Goal: Book appointment/travel/reservation

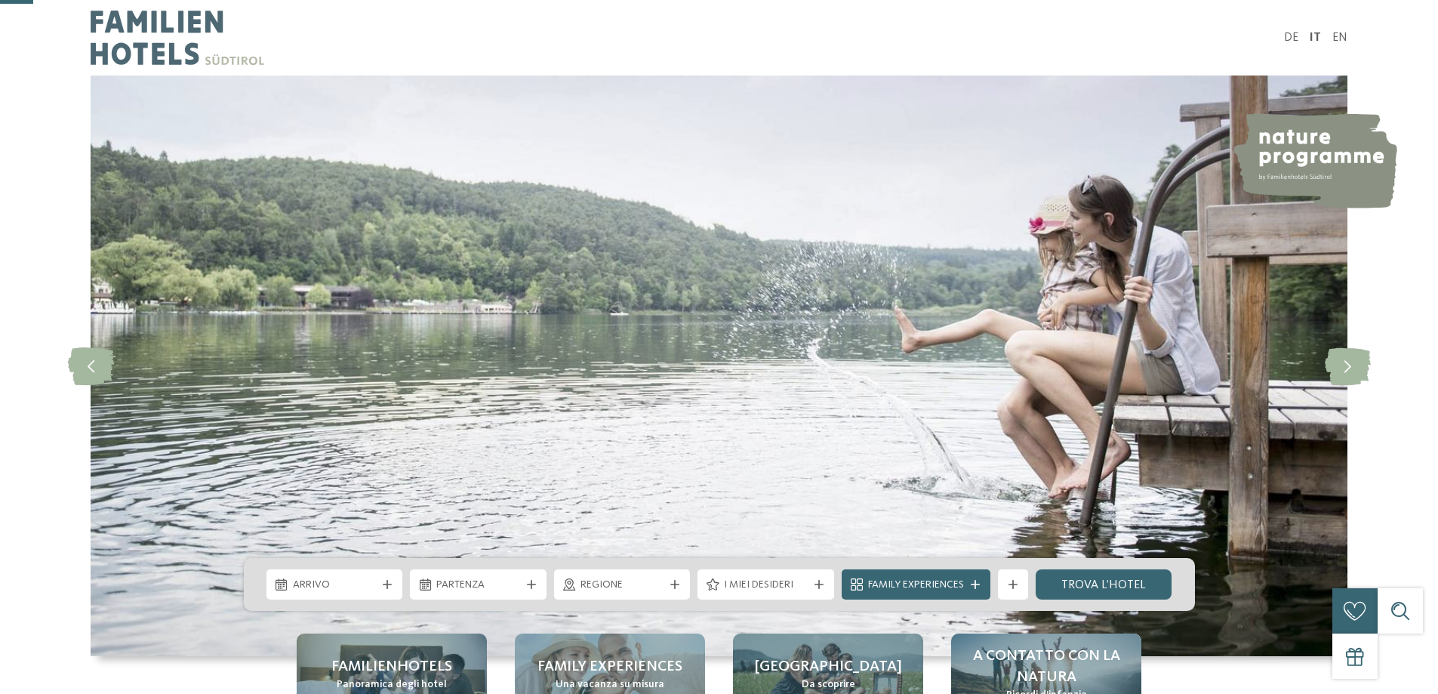
scroll to position [151, 0]
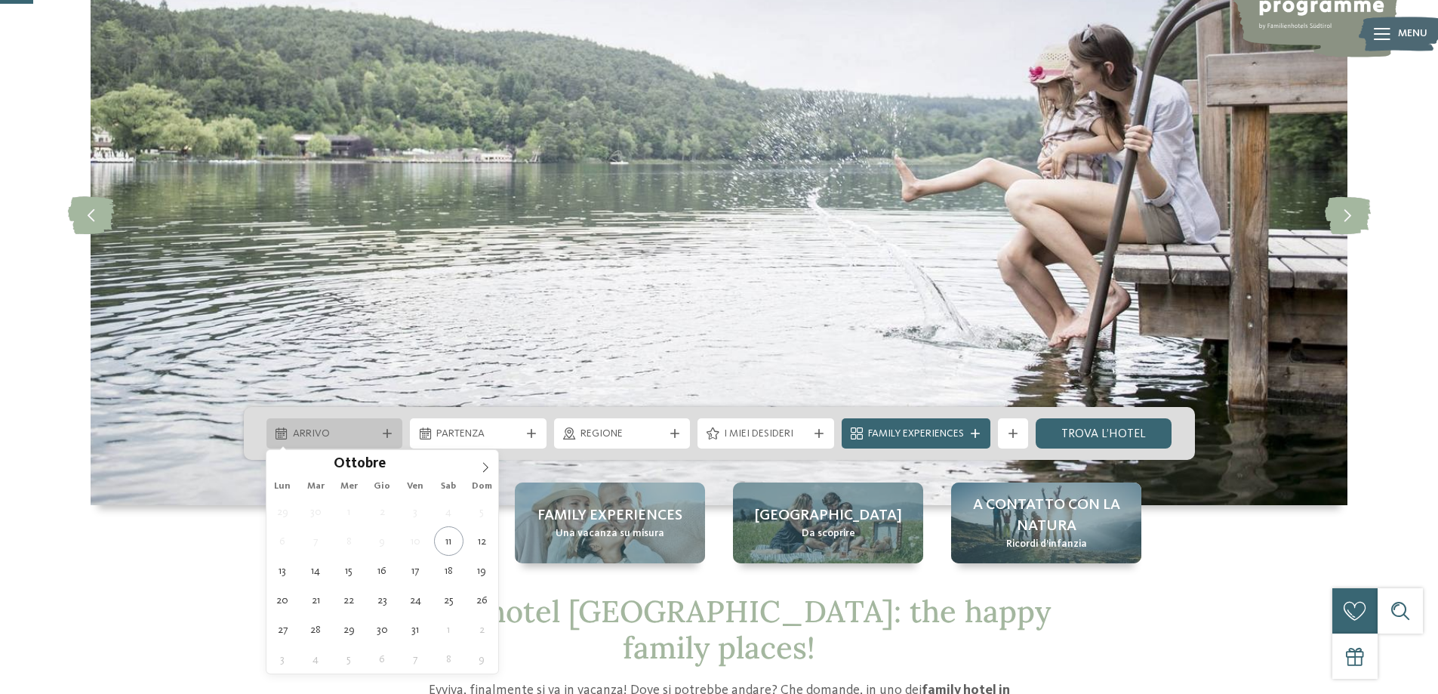
click at [323, 438] on span "Arrivo" at bounding box center [335, 433] width 84 height 15
type div "[DATE]"
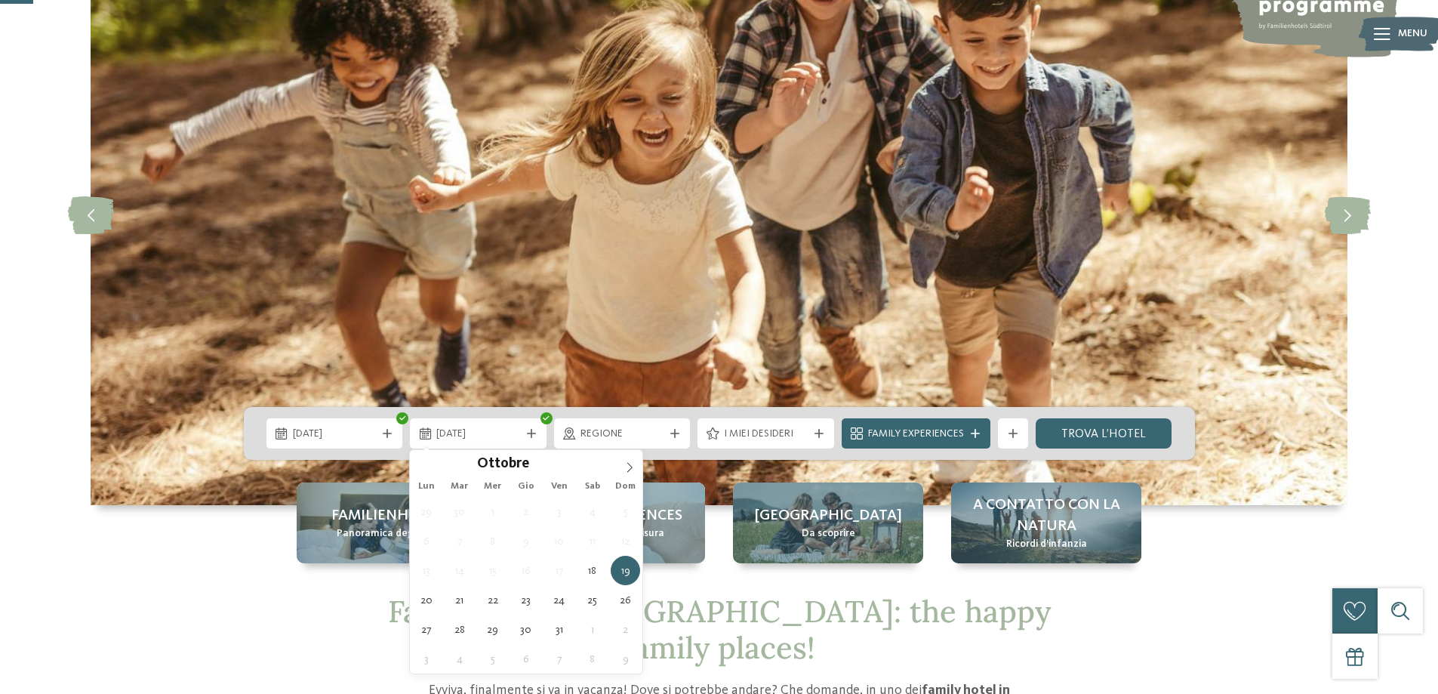
type div "[DATE]"
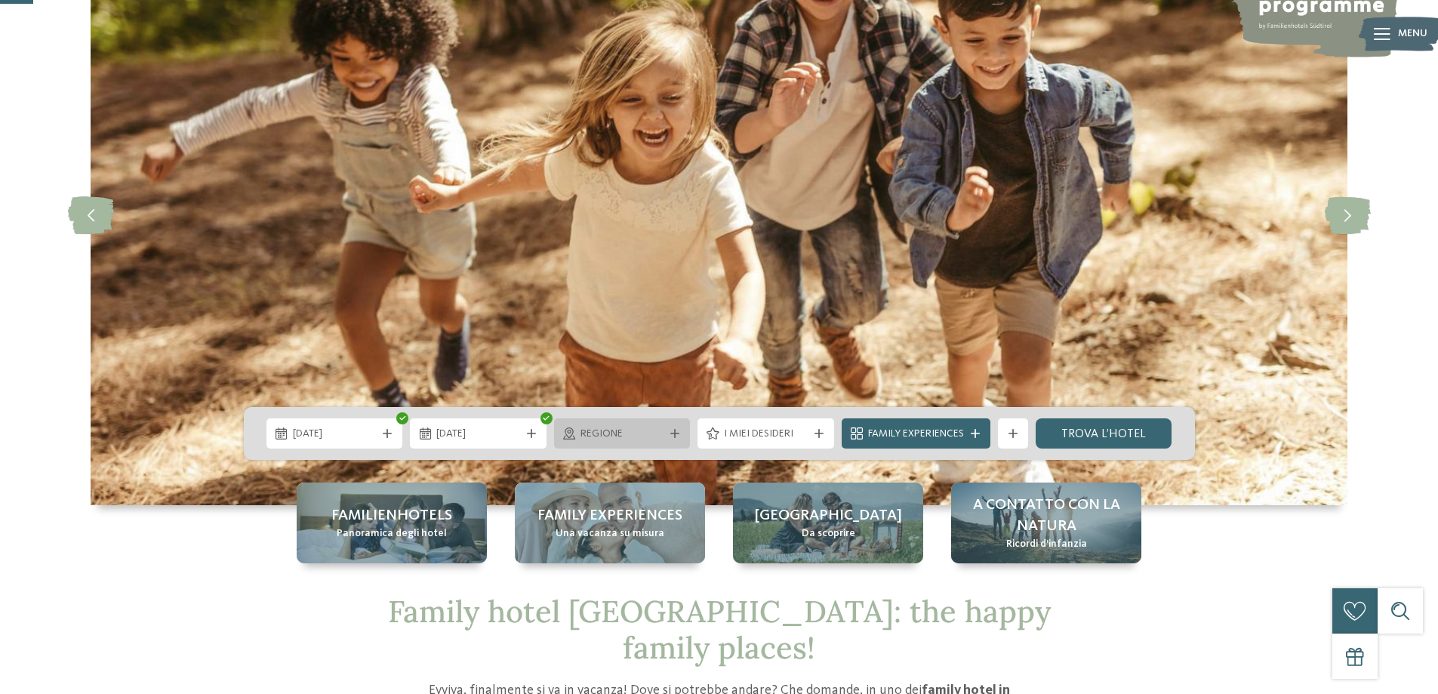
click at [598, 429] on span "Regione" at bounding box center [622, 433] width 84 height 15
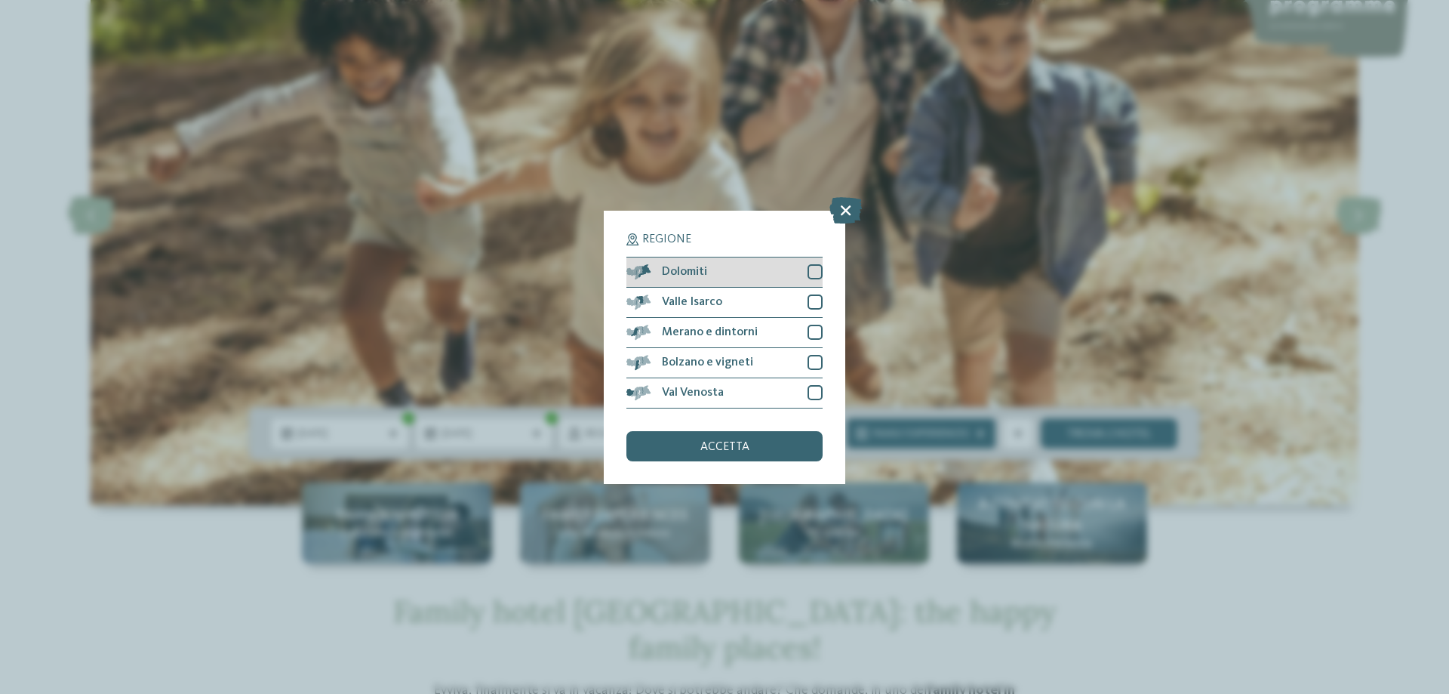
click at [679, 274] on span "Dolomiti" at bounding box center [684, 272] width 45 height 12
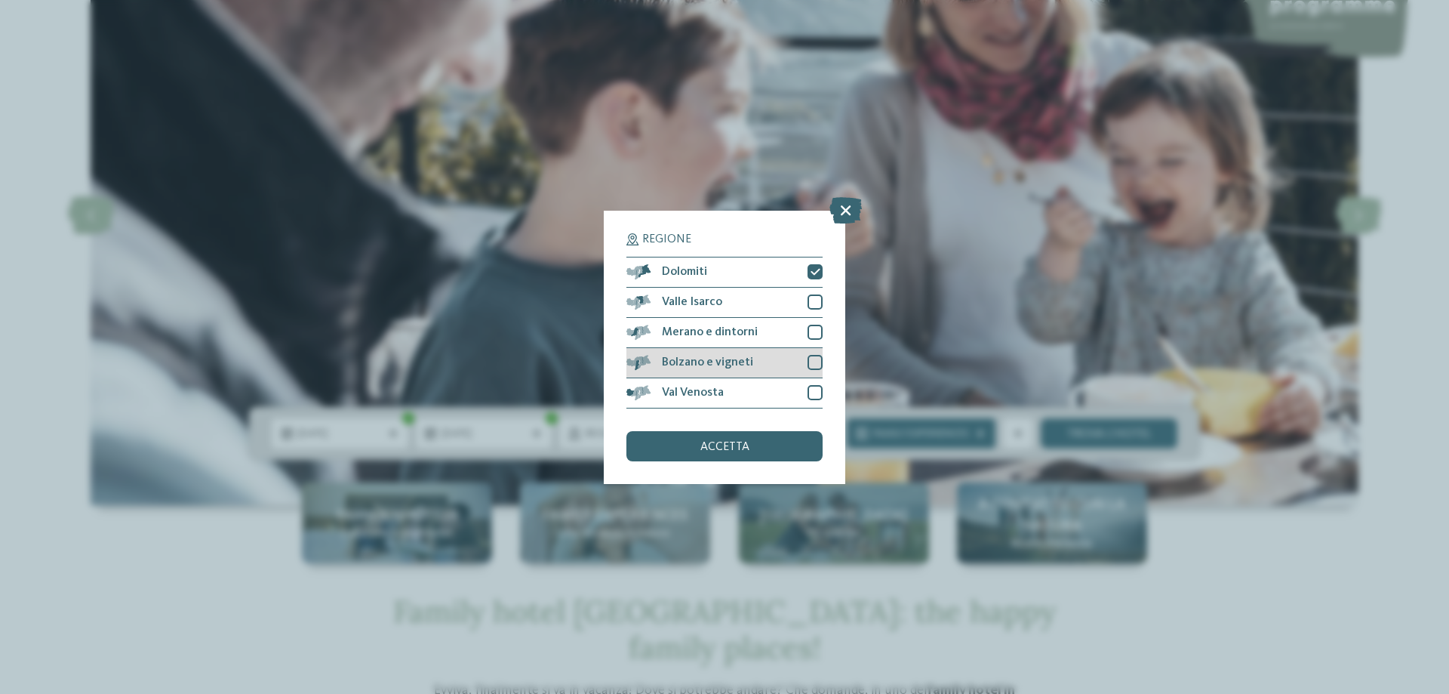
click at [753, 365] on div "Bolzano e vigneti" at bounding box center [724, 363] width 196 height 30
click at [774, 445] on div "accetta" at bounding box center [724, 446] width 196 height 30
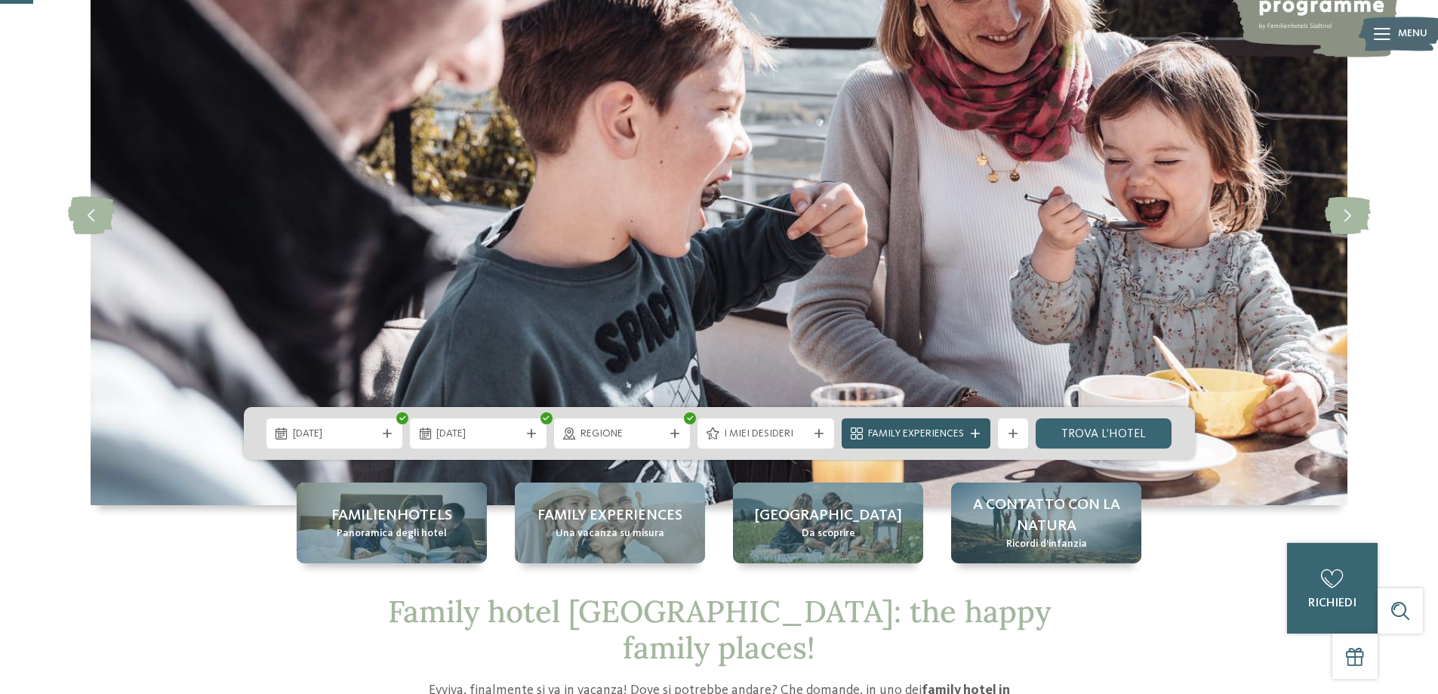
click at [941, 434] on span "Family Experiences" at bounding box center [916, 433] width 96 height 15
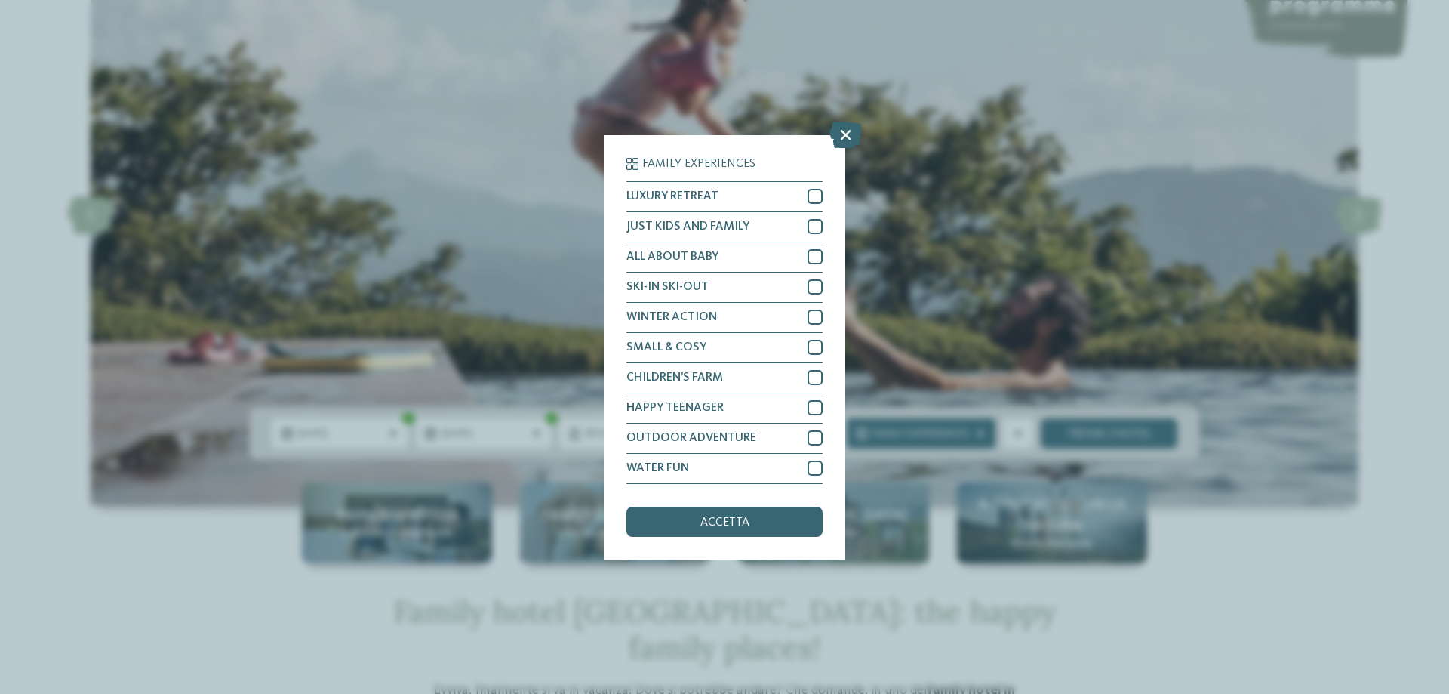
click at [848, 131] on icon at bounding box center [845, 134] width 32 height 26
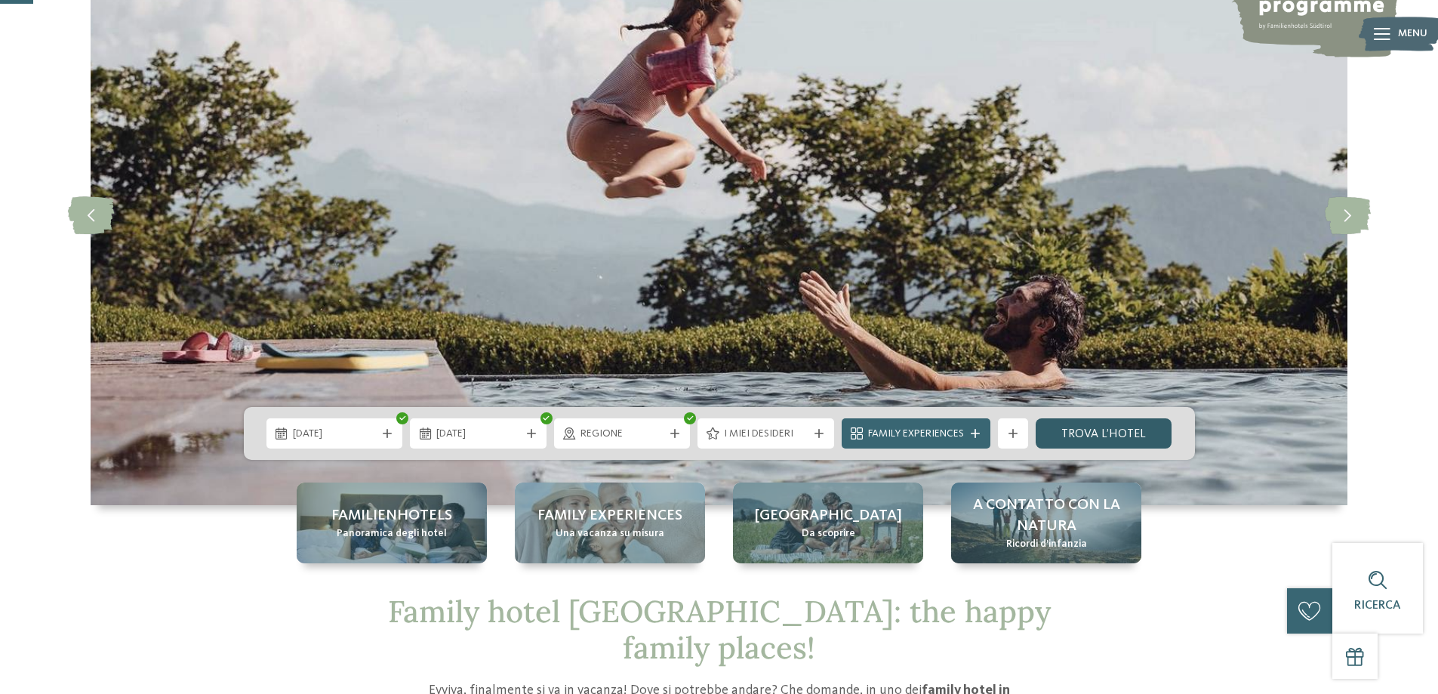
click at [1081, 436] on link "trova l’hotel" at bounding box center [1103, 433] width 137 height 30
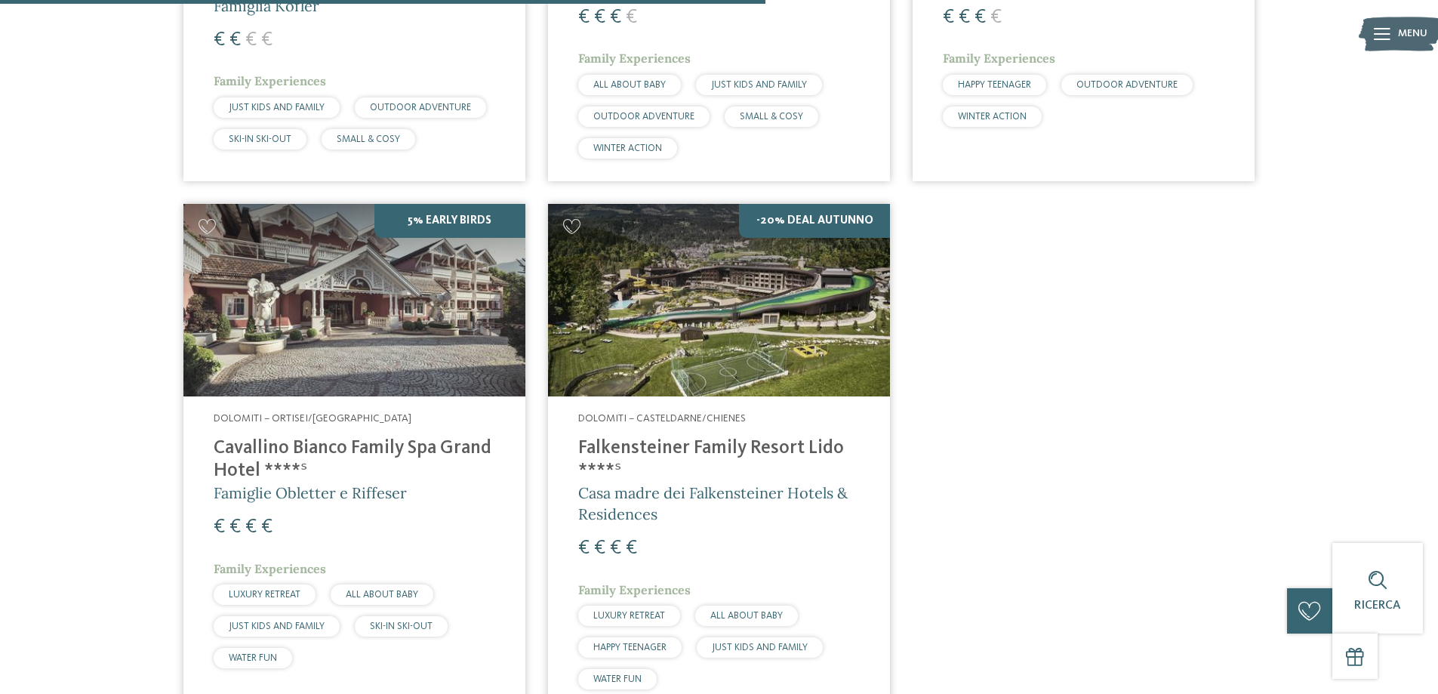
scroll to position [420, 0]
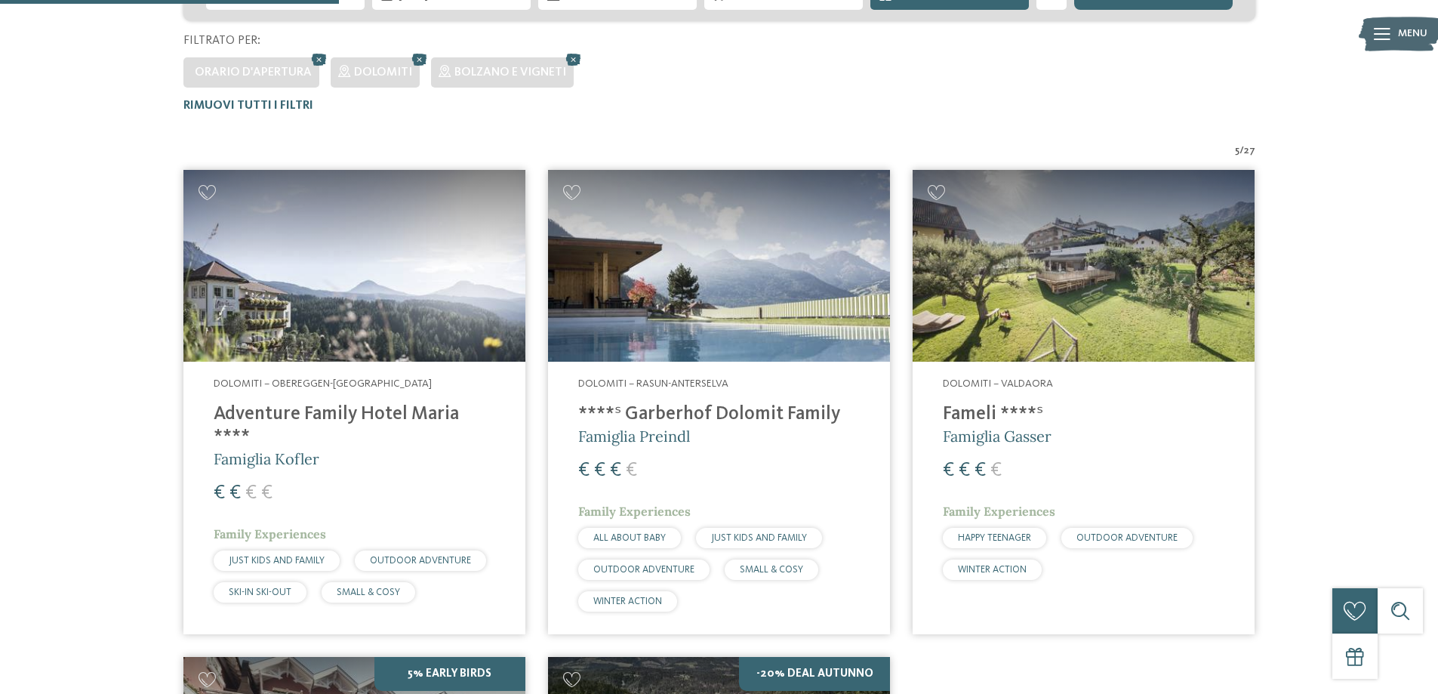
click at [434, 410] on h4 "Adventure Family Hotel Maria ****" at bounding box center [355, 425] width 282 height 45
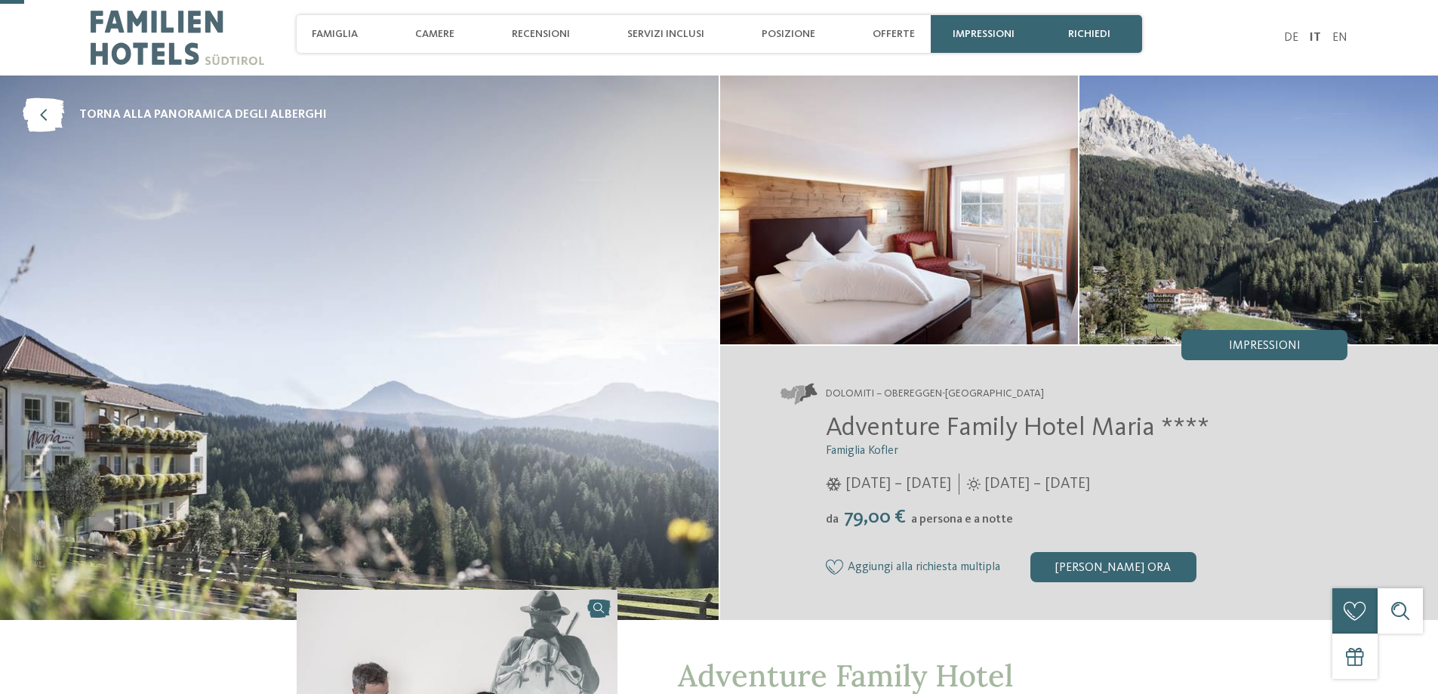
scroll to position [151, 0]
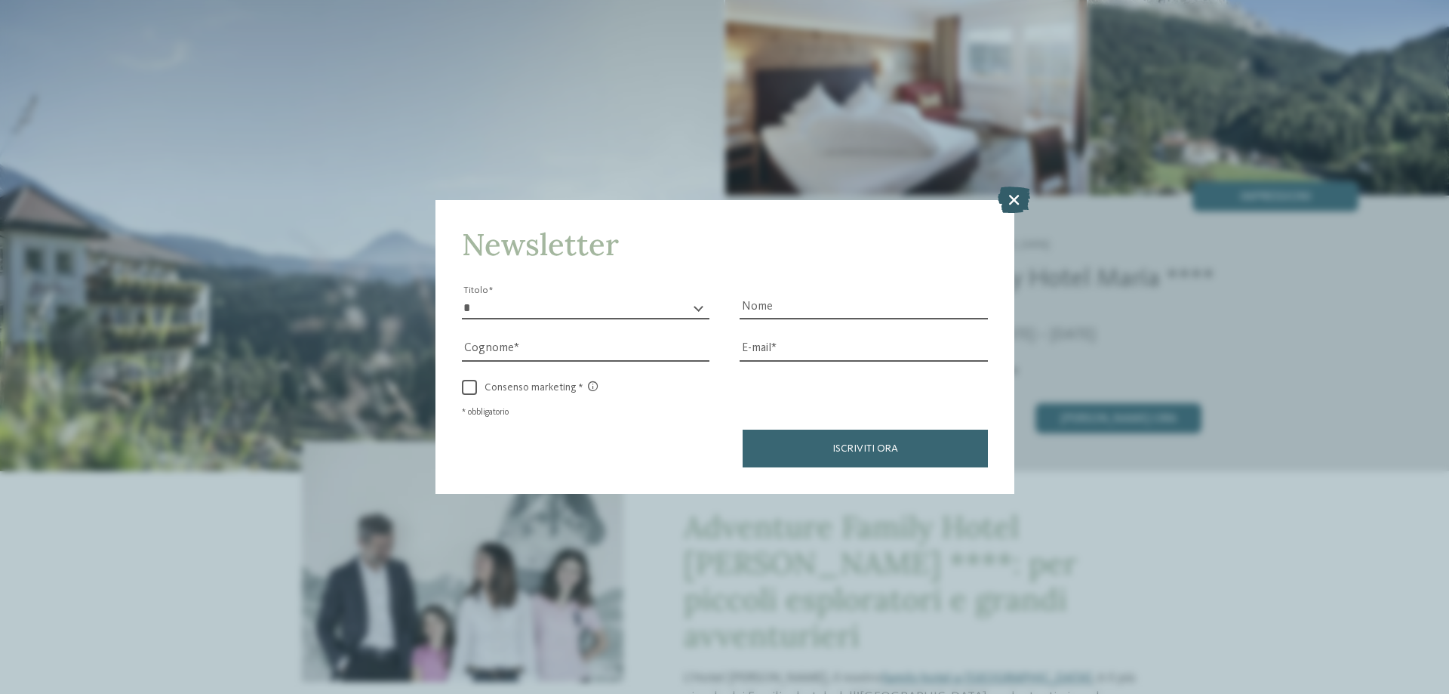
click at [1008, 198] on icon at bounding box center [1014, 199] width 32 height 26
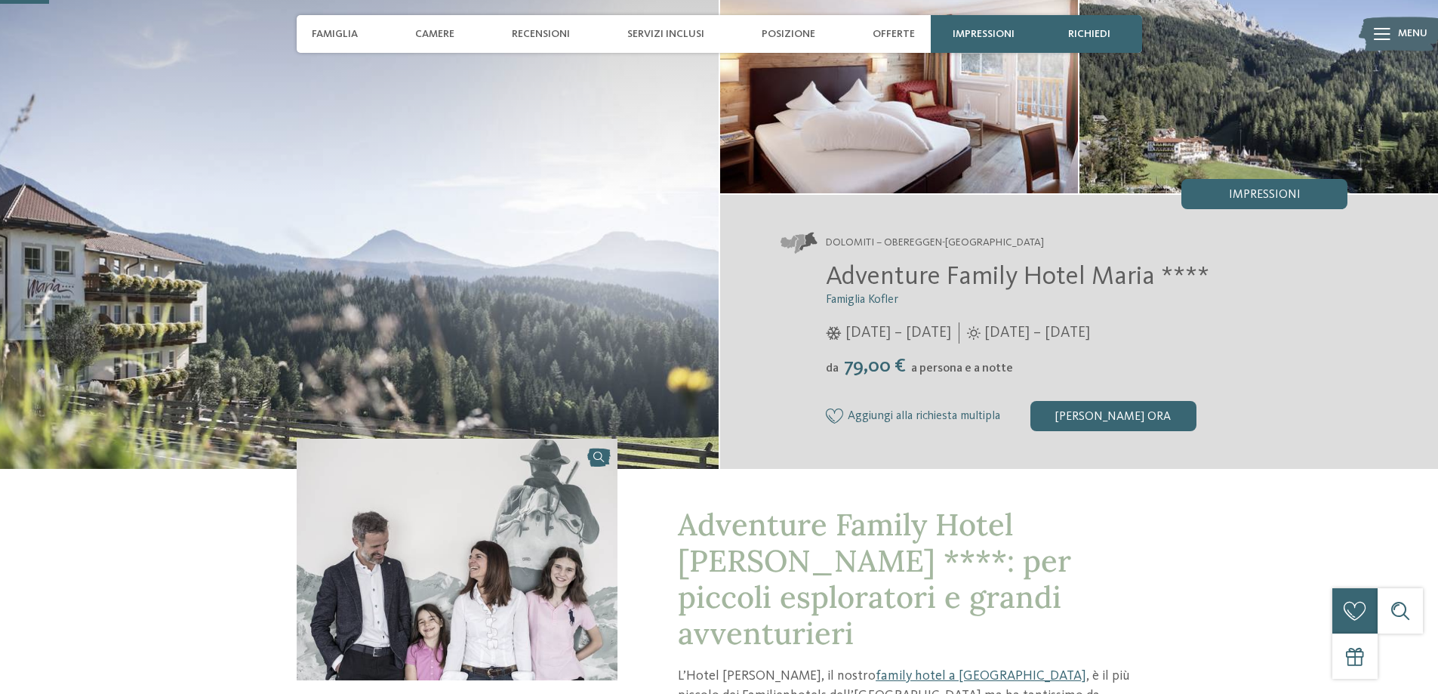
click at [917, 270] on span "Adventure Family Hotel Maria ****" at bounding box center [1017, 276] width 383 height 26
click at [853, 306] on span "Famiglia Kofler" at bounding box center [862, 300] width 72 height 12
click at [1089, 417] on div "[PERSON_NAME] ora" at bounding box center [1113, 416] width 166 height 30
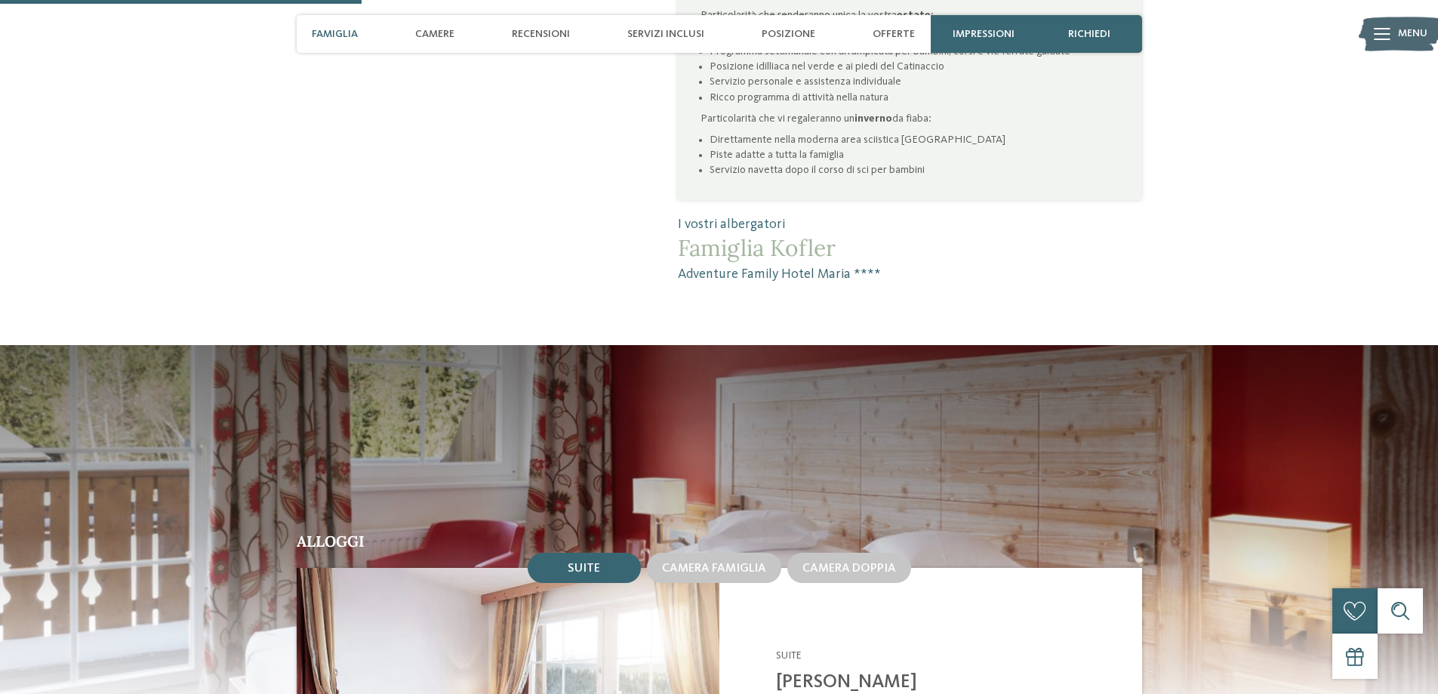
scroll to position [1420, 0]
